Goal: Task Accomplishment & Management: Use online tool/utility

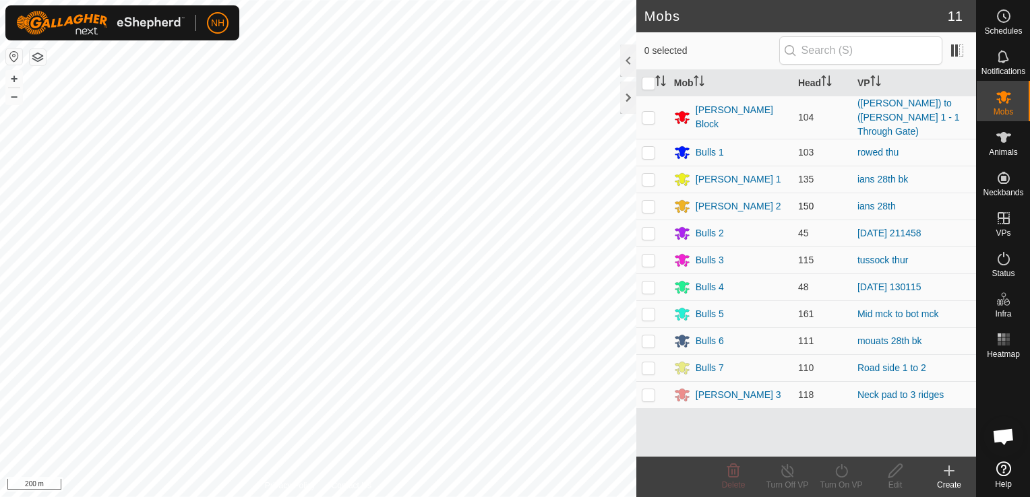
click at [646, 201] on p-checkbox at bounding box center [648, 206] width 13 height 11
checkbox input "true"
click at [837, 468] on icon at bounding box center [841, 470] width 12 height 13
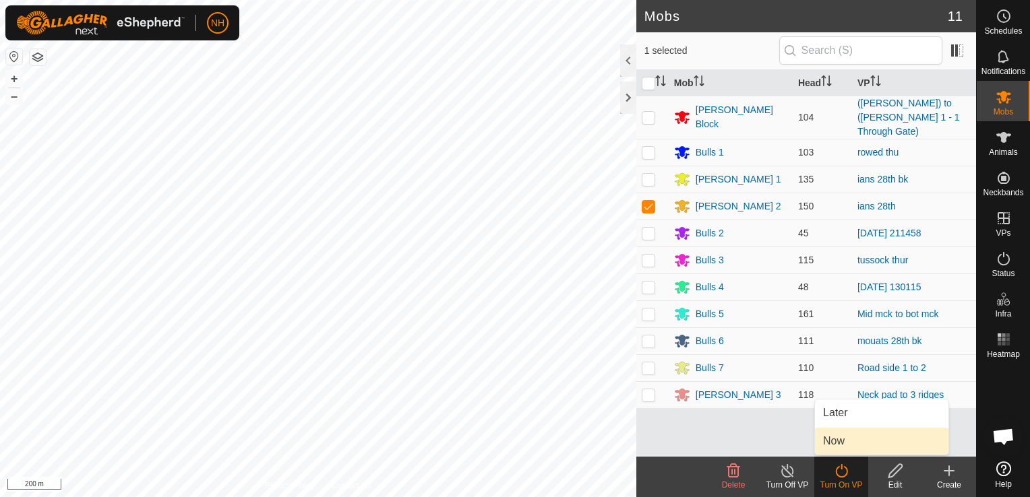
click at [828, 441] on link "Now" at bounding box center [881, 441] width 133 height 27
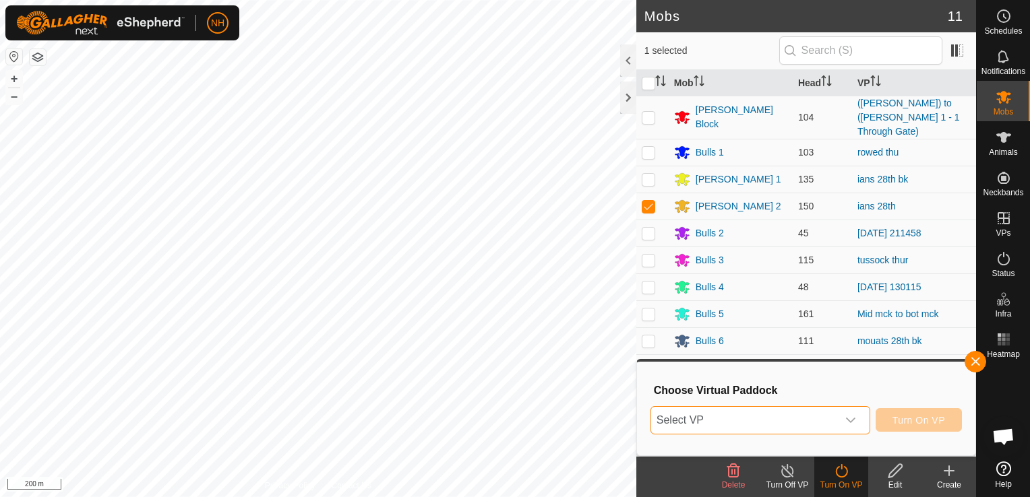
click at [767, 414] on span "Select VP" at bounding box center [744, 420] width 186 height 27
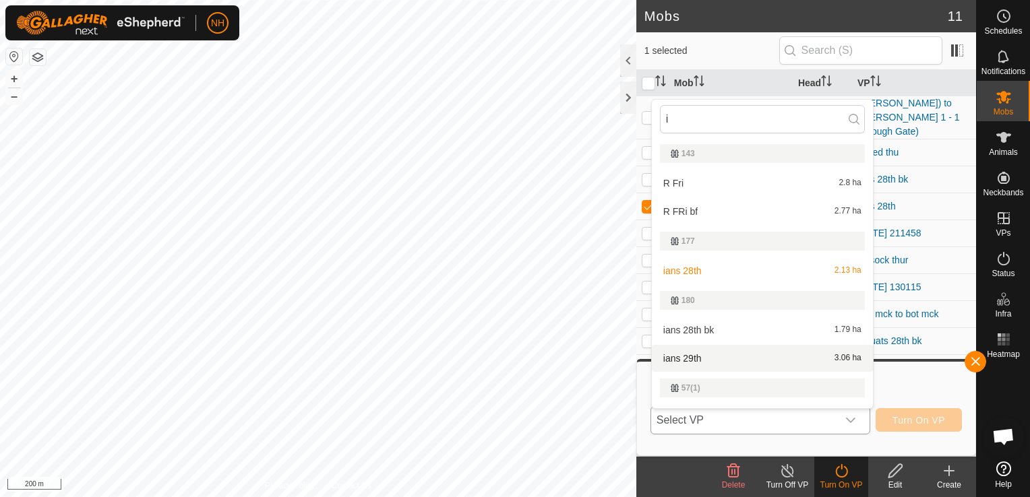
type input "i"
click at [695, 350] on li "ians 29th 3.06 ha" at bounding box center [762, 358] width 221 height 27
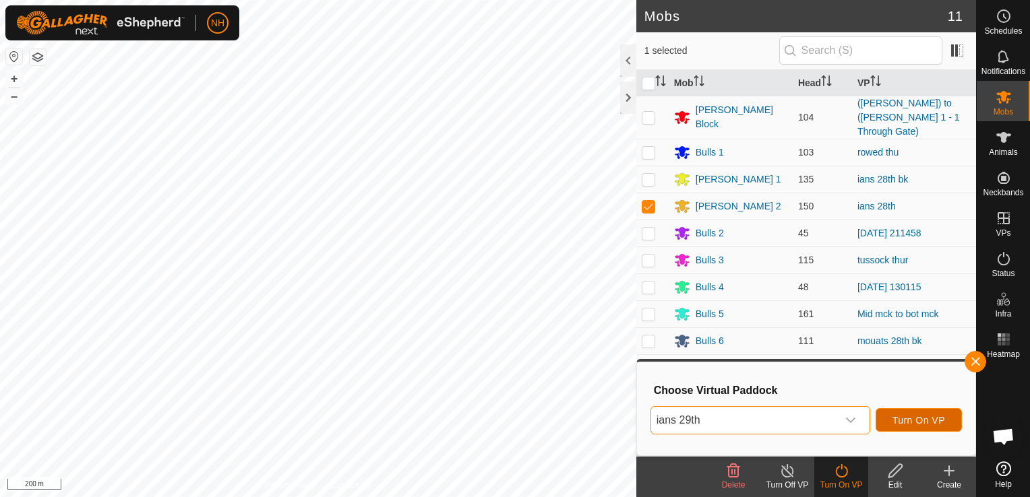
click at [896, 425] on span "Turn On VP" at bounding box center [918, 420] width 53 height 11
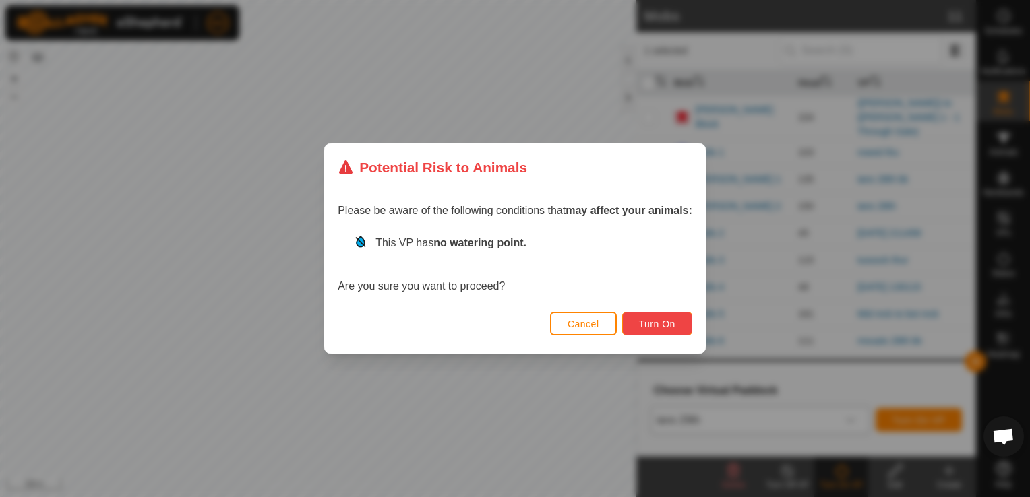
click at [648, 328] on span "Turn On" at bounding box center [657, 324] width 36 height 11
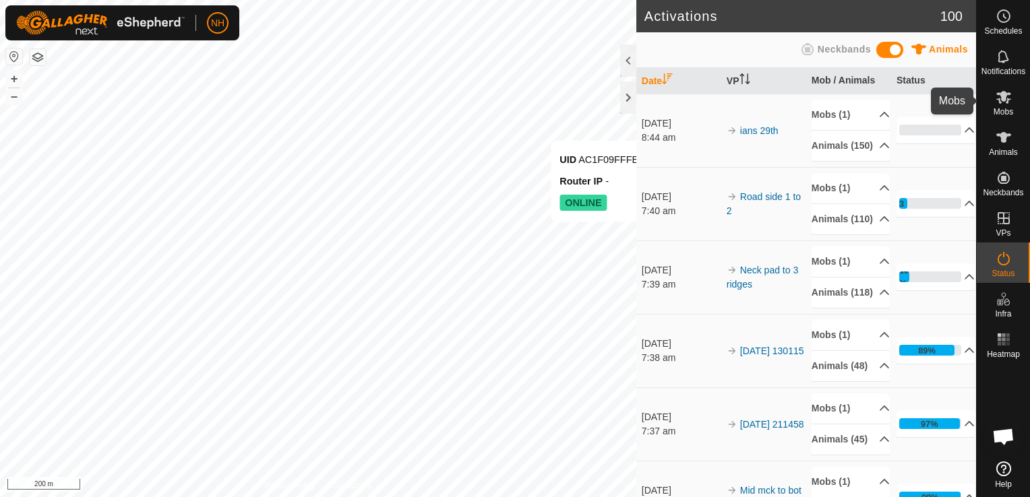
click at [999, 94] on icon at bounding box center [1003, 97] width 15 height 13
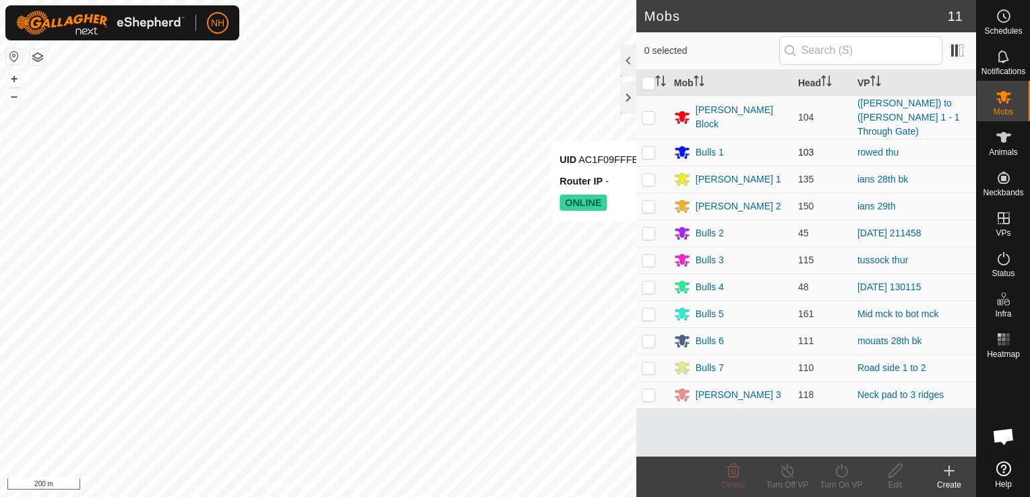
click at [644, 147] on p-checkbox at bounding box center [648, 152] width 13 height 11
checkbox input "true"
click at [837, 470] on icon at bounding box center [841, 471] width 17 height 16
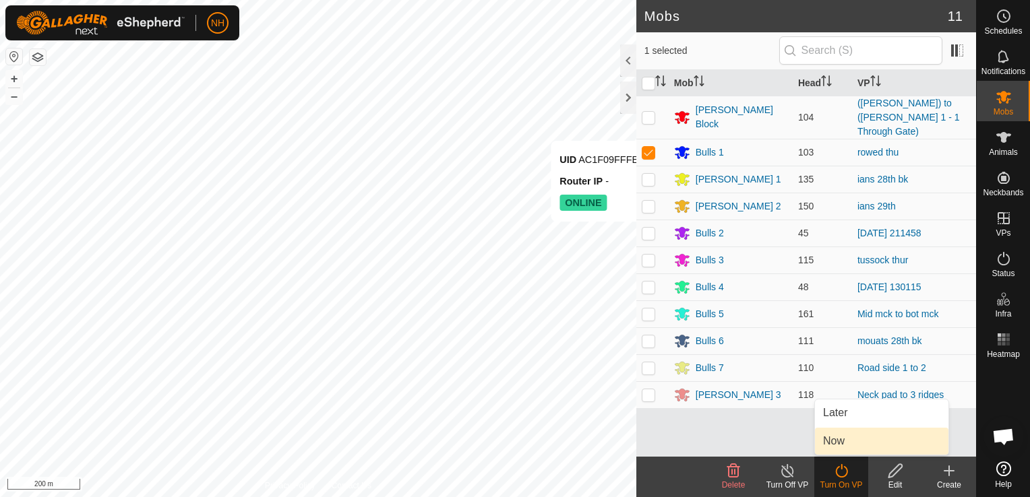
click at [834, 438] on link "Now" at bounding box center [881, 441] width 133 height 27
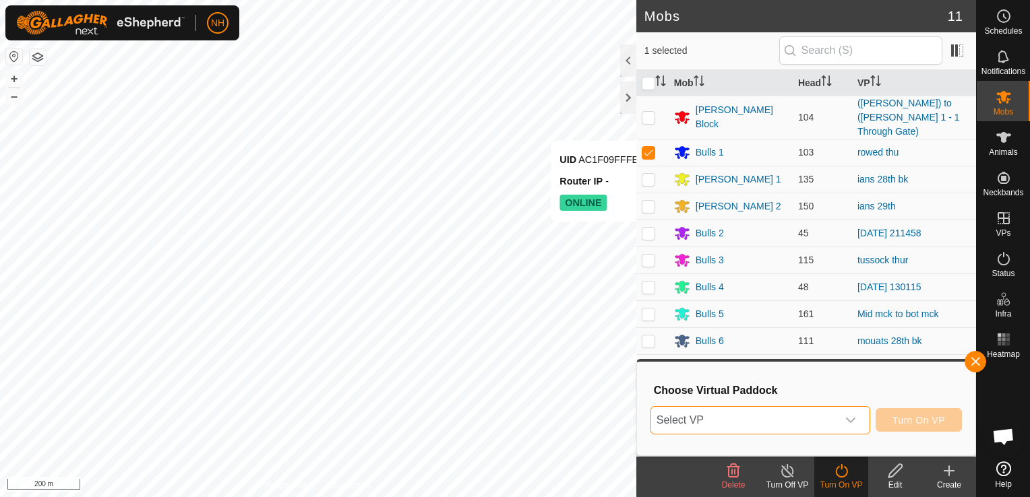
click at [786, 419] on span "Select VP" at bounding box center [744, 420] width 186 height 27
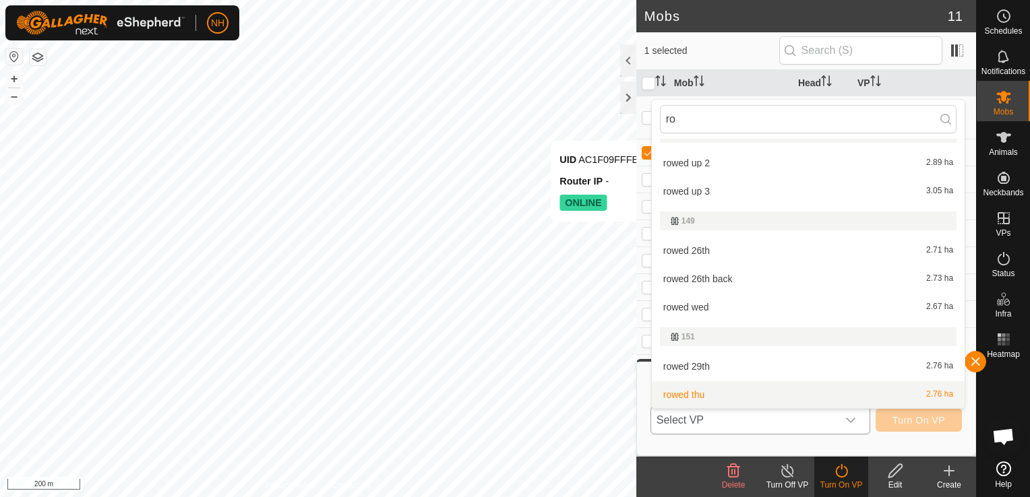
scroll to position [88, 0]
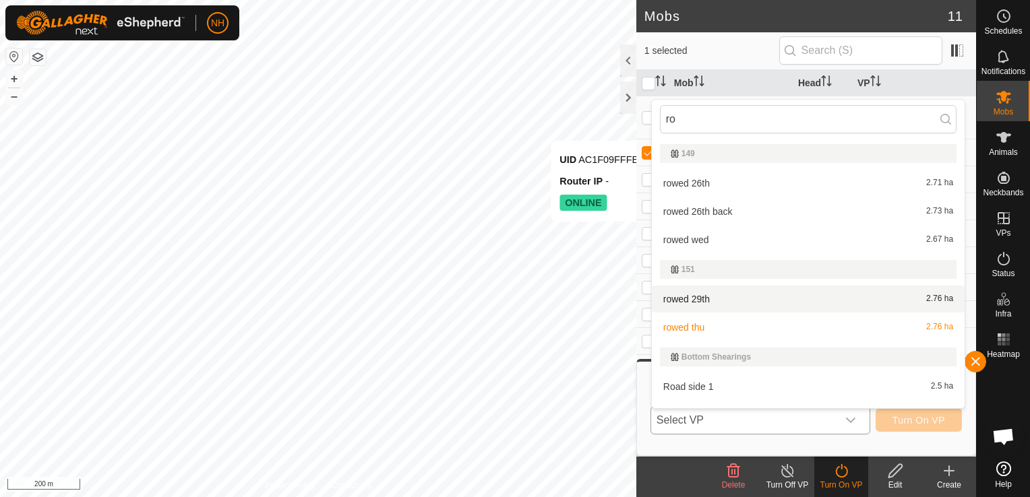
type input "ro"
click at [725, 296] on li "rowed 29th 2.76 ha" at bounding box center [808, 299] width 313 height 27
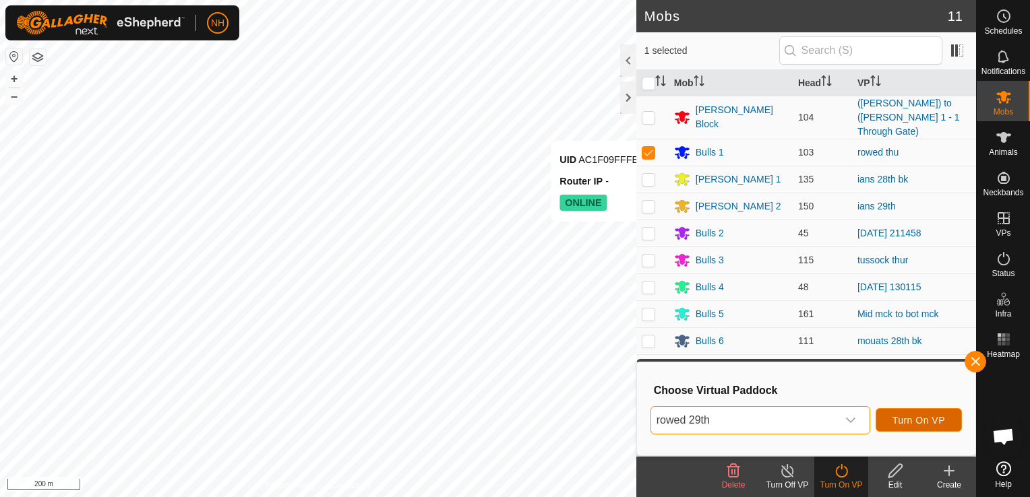
click at [928, 416] on span "Turn On VP" at bounding box center [918, 420] width 53 height 11
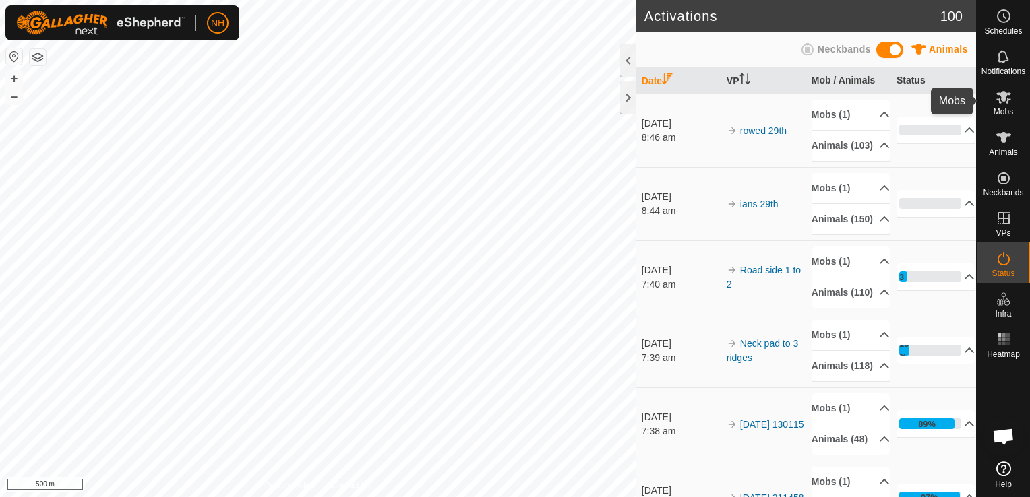
click at [1003, 102] on icon at bounding box center [1003, 97] width 16 height 16
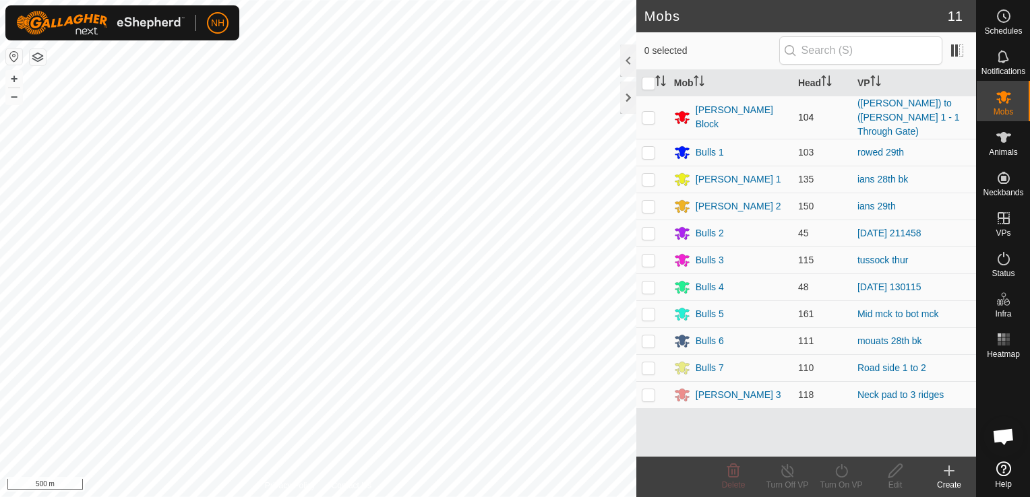
click at [645, 112] on p-checkbox at bounding box center [648, 117] width 13 height 11
checkbox input "true"
click at [844, 471] on icon at bounding box center [841, 471] width 17 height 16
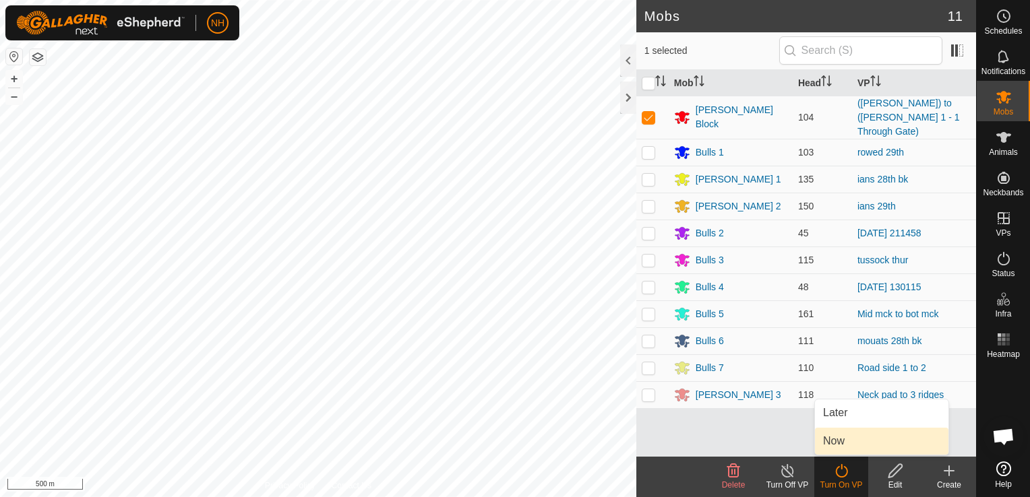
click at [838, 443] on link "Now" at bounding box center [881, 441] width 133 height 27
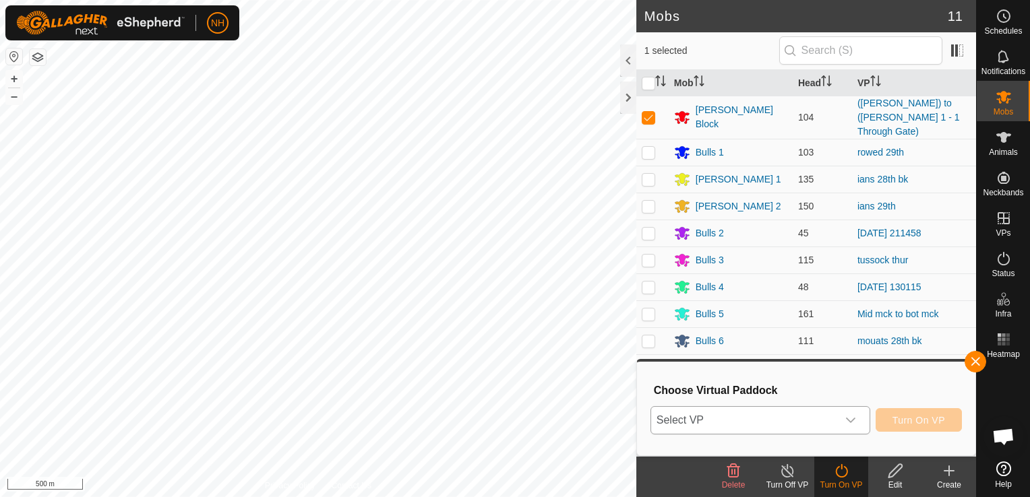
click at [797, 425] on span "Select VP" at bounding box center [744, 420] width 186 height 27
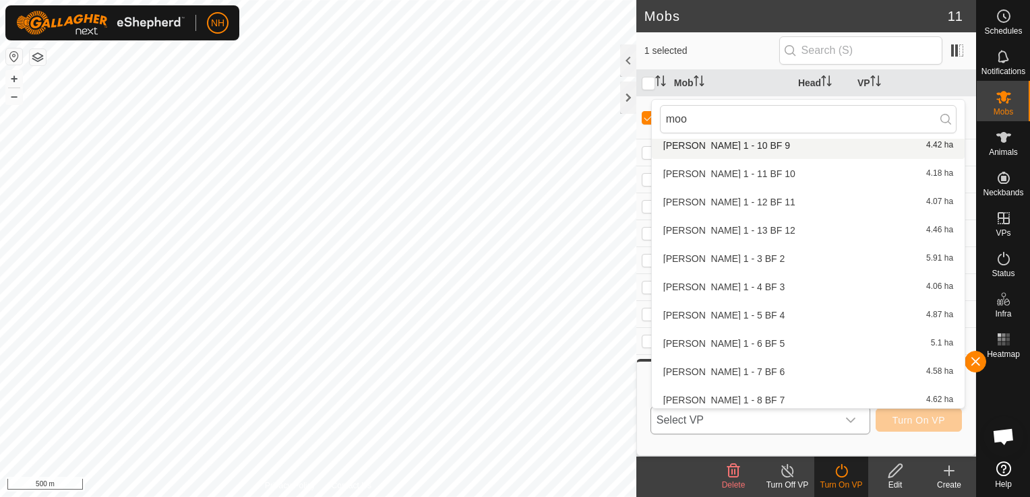
scroll to position [263, 0]
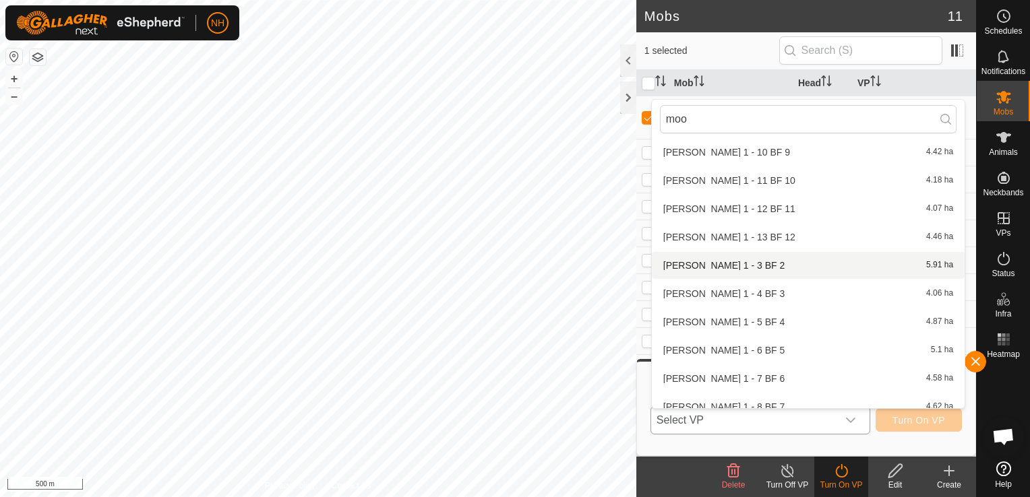
type input "moo"
click at [681, 265] on li "[PERSON_NAME] 1 - 3 BF 2 5.91 ha" at bounding box center [808, 265] width 313 height 27
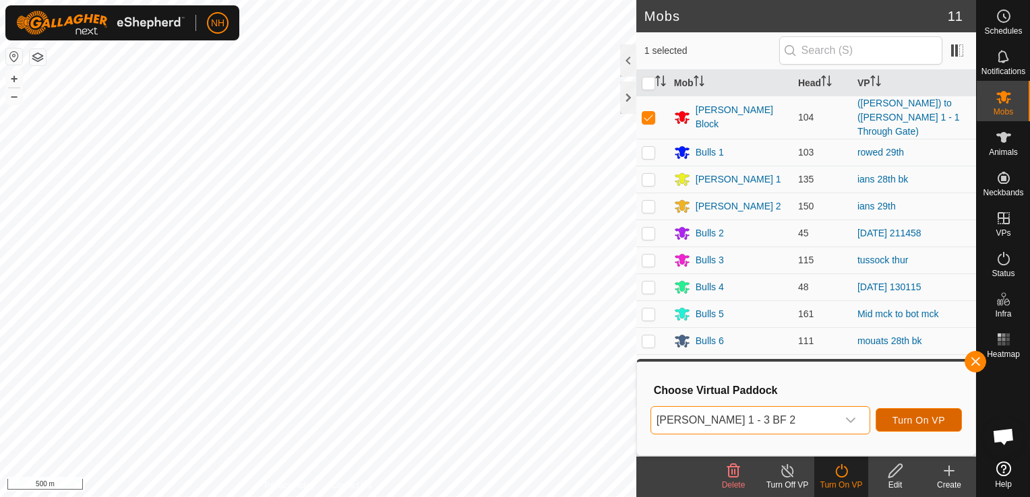
click at [912, 423] on span "Turn On VP" at bounding box center [918, 420] width 53 height 11
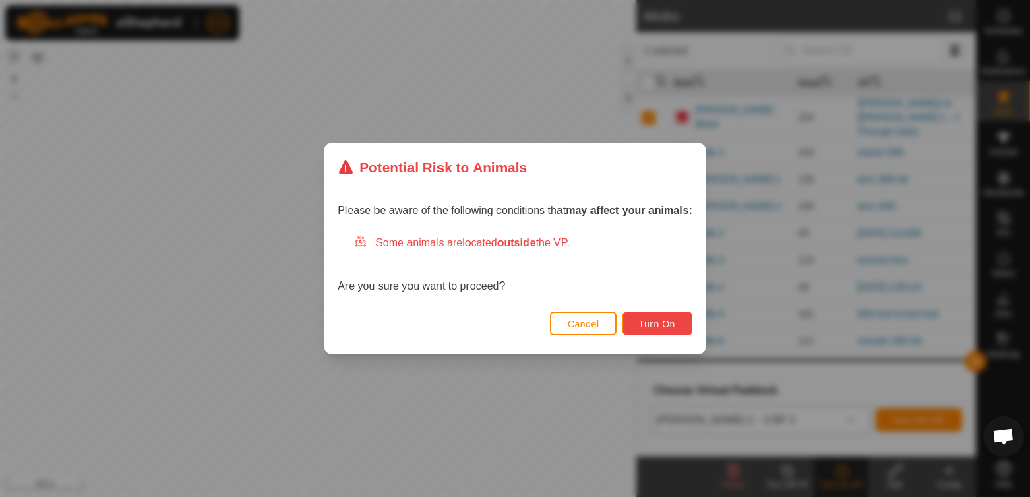
click at [662, 326] on span "Turn On" at bounding box center [657, 324] width 36 height 11
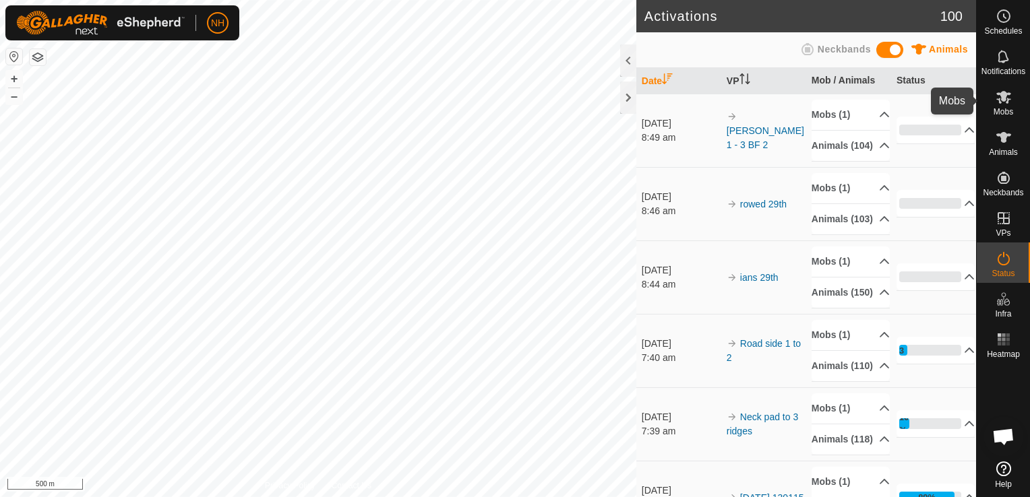
click at [1001, 96] on icon at bounding box center [1003, 97] width 15 height 13
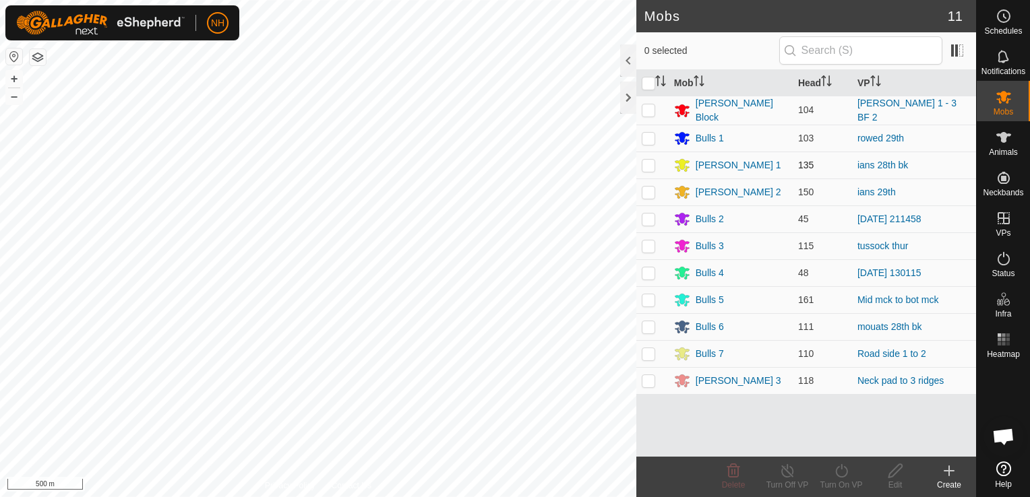
click at [645, 162] on p-checkbox at bounding box center [648, 165] width 13 height 11
checkbox input "true"
click at [842, 467] on icon at bounding box center [841, 471] width 17 height 16
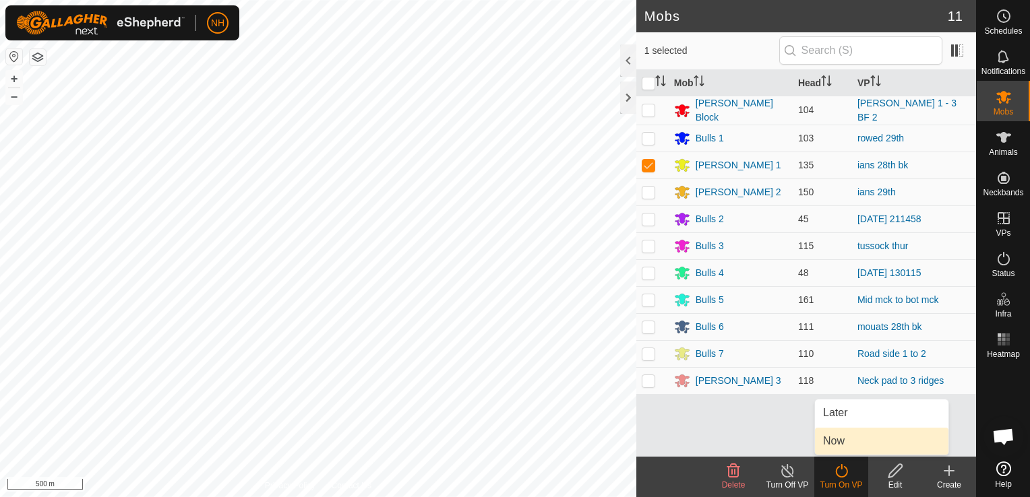
click at [841, 442] on link "Now" at bounding box center [881, 441] width 133 height 27
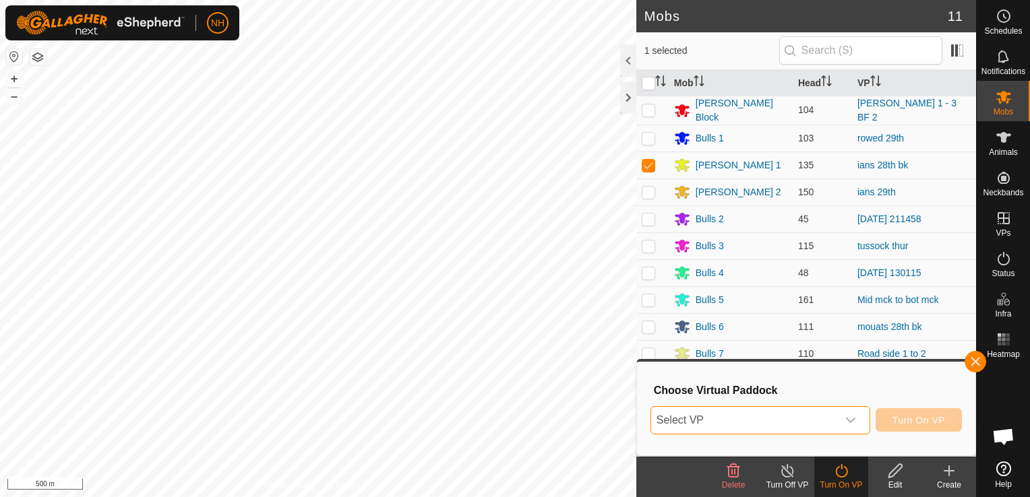
click at [739, 417] on span "Select VP" at bounding box center [744, 420] width 186 height 27
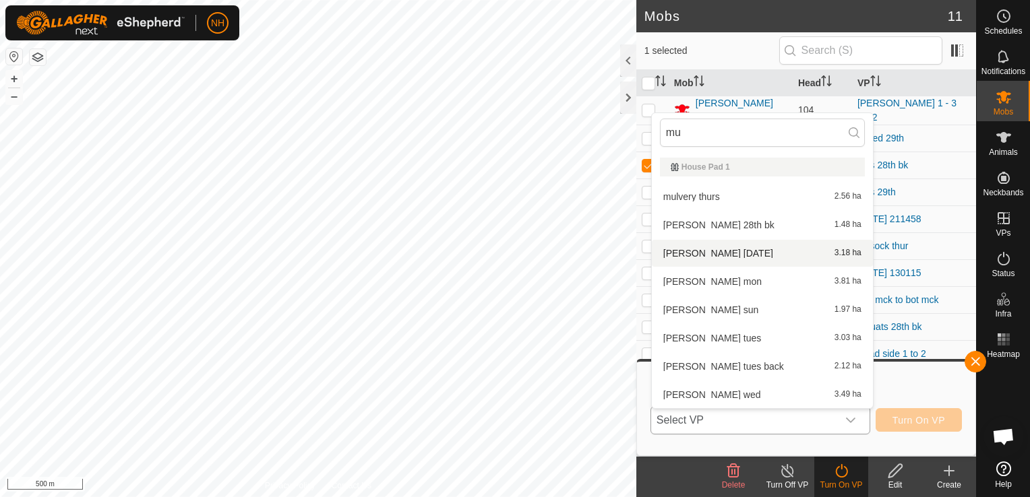
type input "mu"
click at [691, 255] on li "[PERSON_NAME] [DATE] 3.18 ha" at bounding box center [762, 253] width 221 height 27
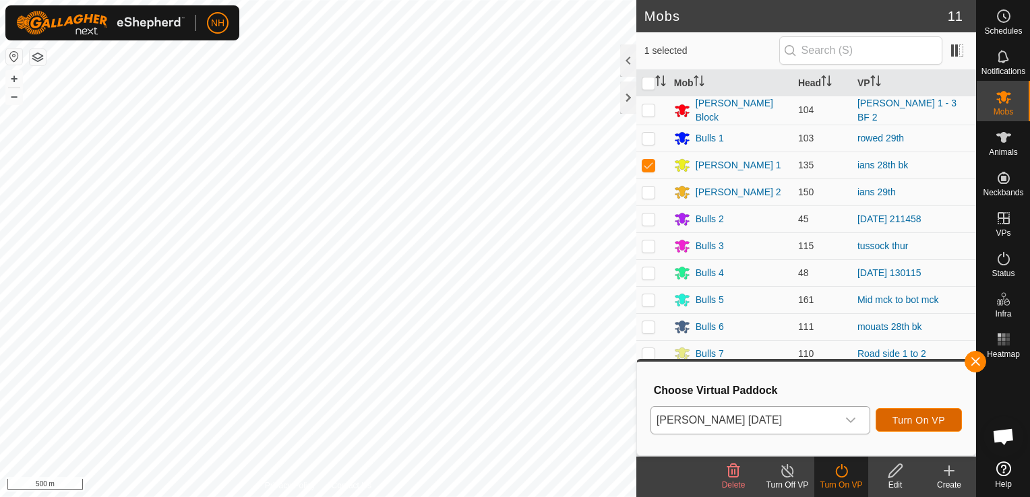
click at [934, 420] on span "Turn On VP" at bounding box center [918, 420] width 53 height 11
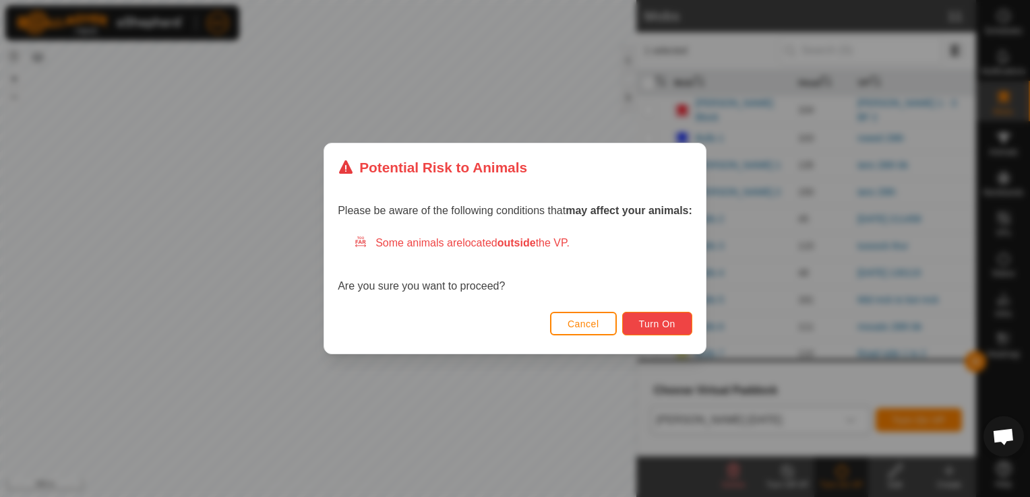
click at [655, 323] on span "Turn On" at bounding box center [657, 324] width 36 height 11
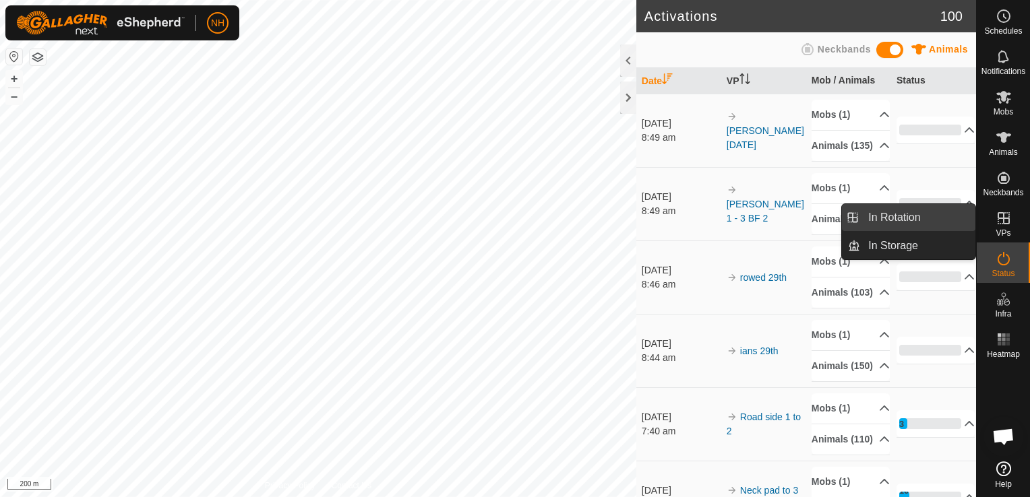
click at [894, 219] on link "In Rotation" at bounding box center [917, 217] width 115 height 27
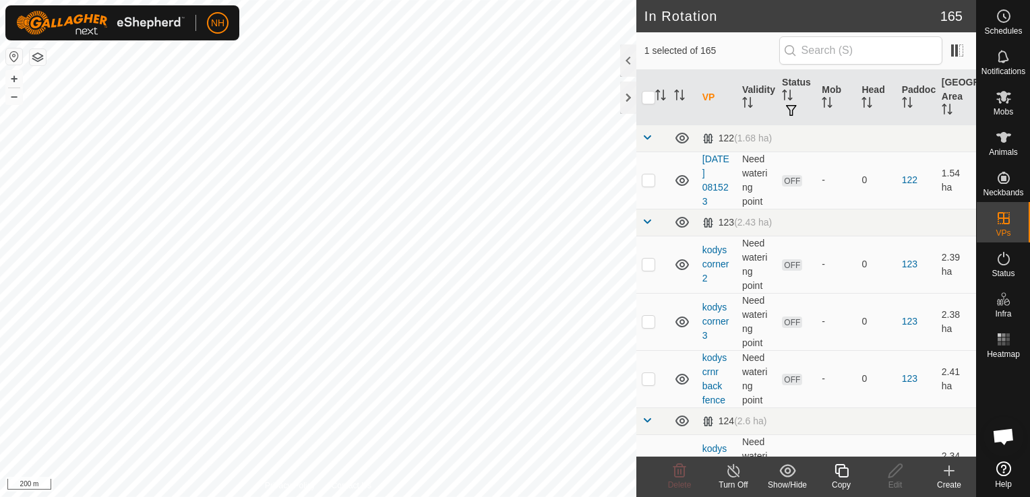
click at [945, 470] on icon at bounding box center [949, 471] width 16 height 16
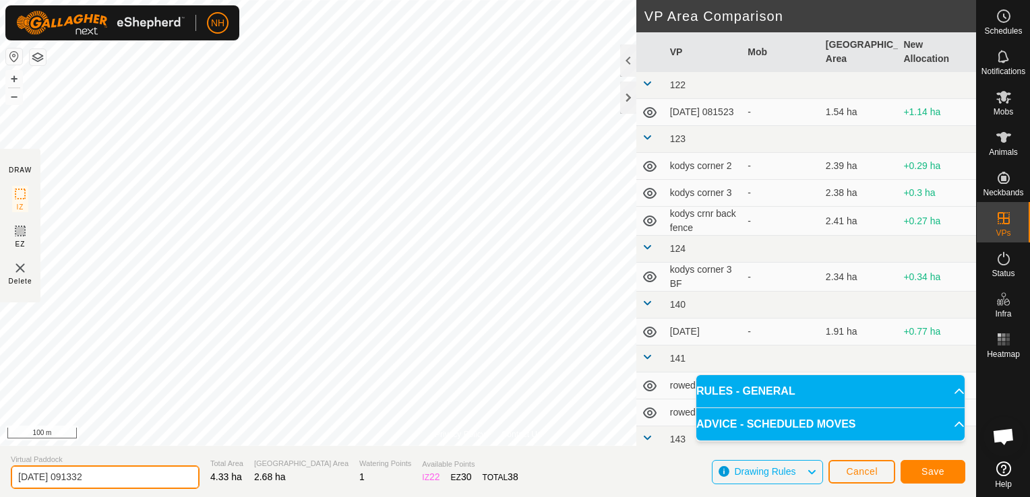
click at [129, 473] on input "[DATE] 091332" at bounding box center [105, 478] width 189 height 24
type input "2"
type input "rowed 29th bk"
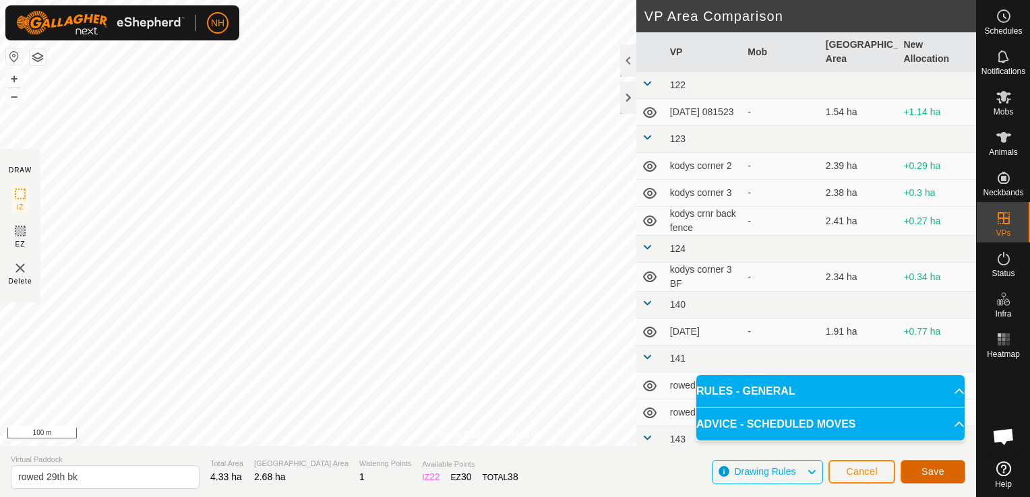
click at [915, 470] on button "Save" at bounding box center [932, 472] width 65 height 24
